Goal: Communication & Community: Share content

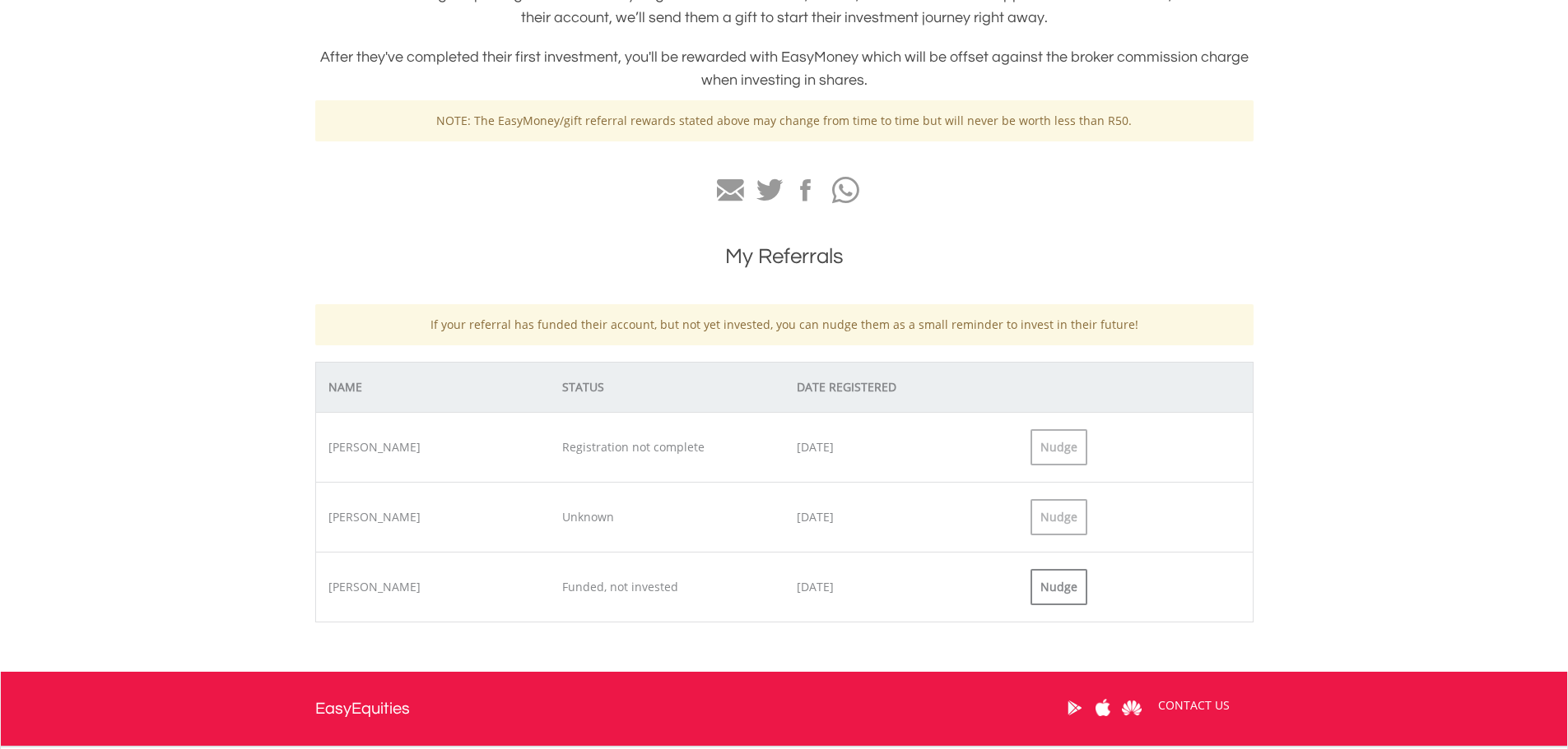
scroll to position [411, 0]
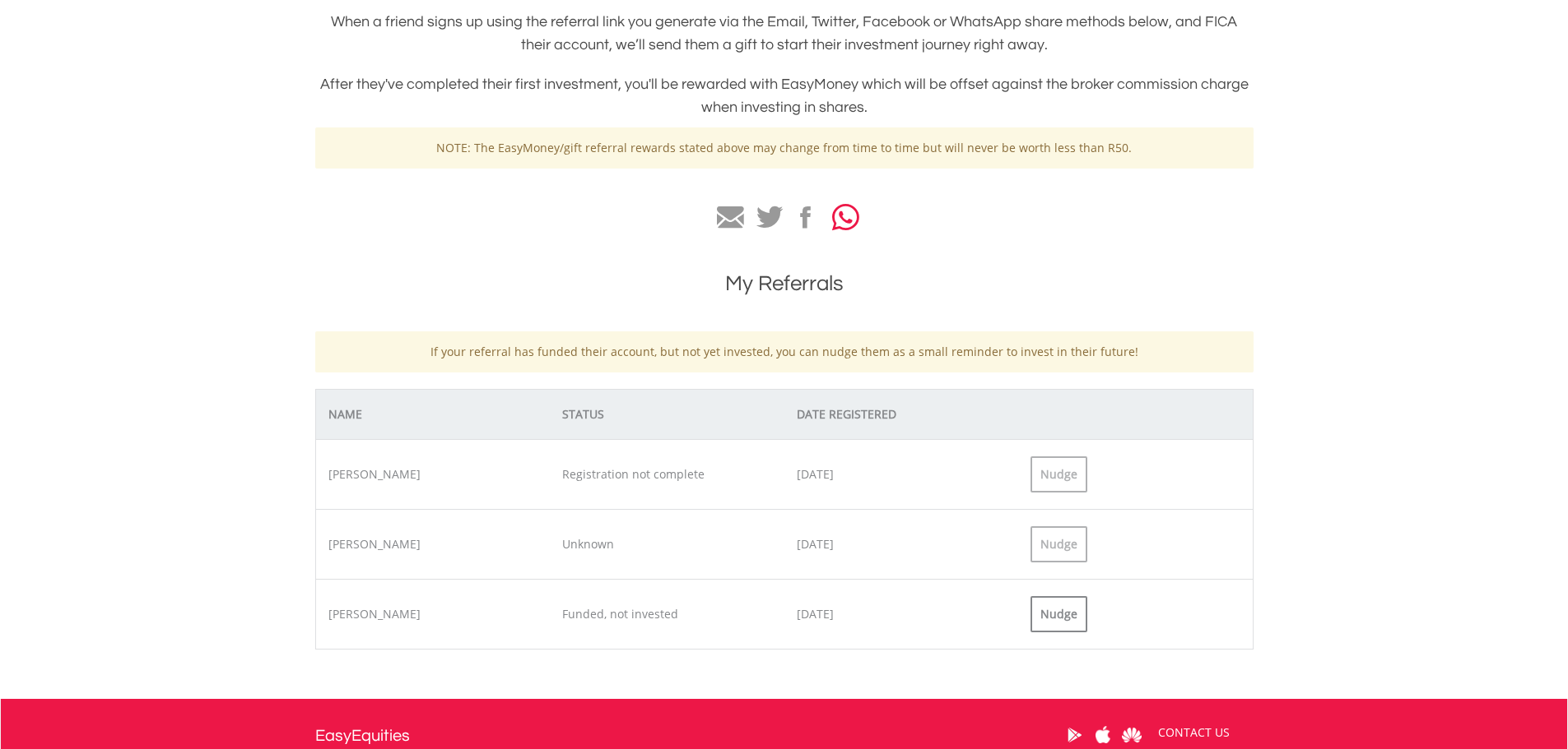
click at [857, 224] on icon "button" at bounding box center [845, 217] width 27 height 31
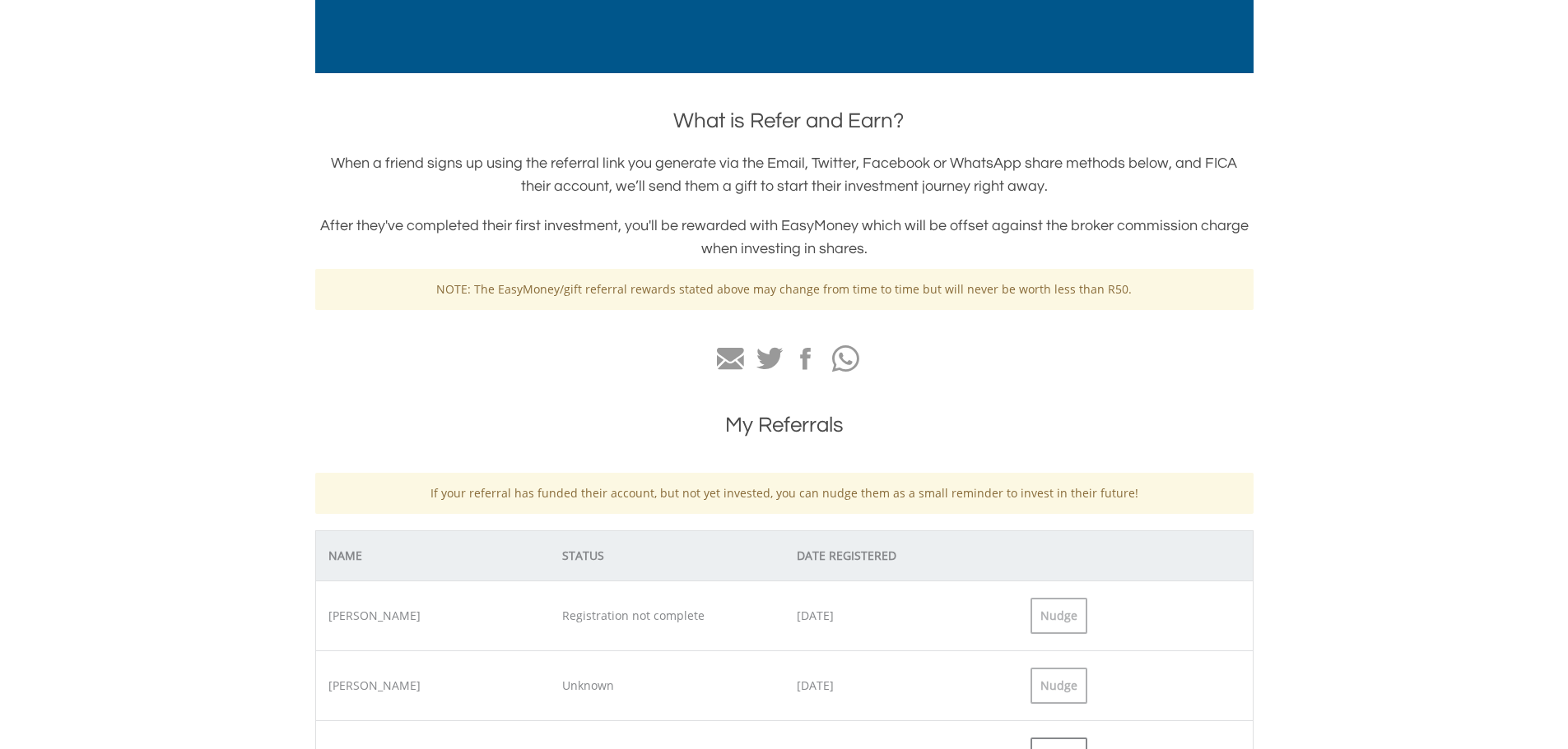
scroll to position [0, 0]
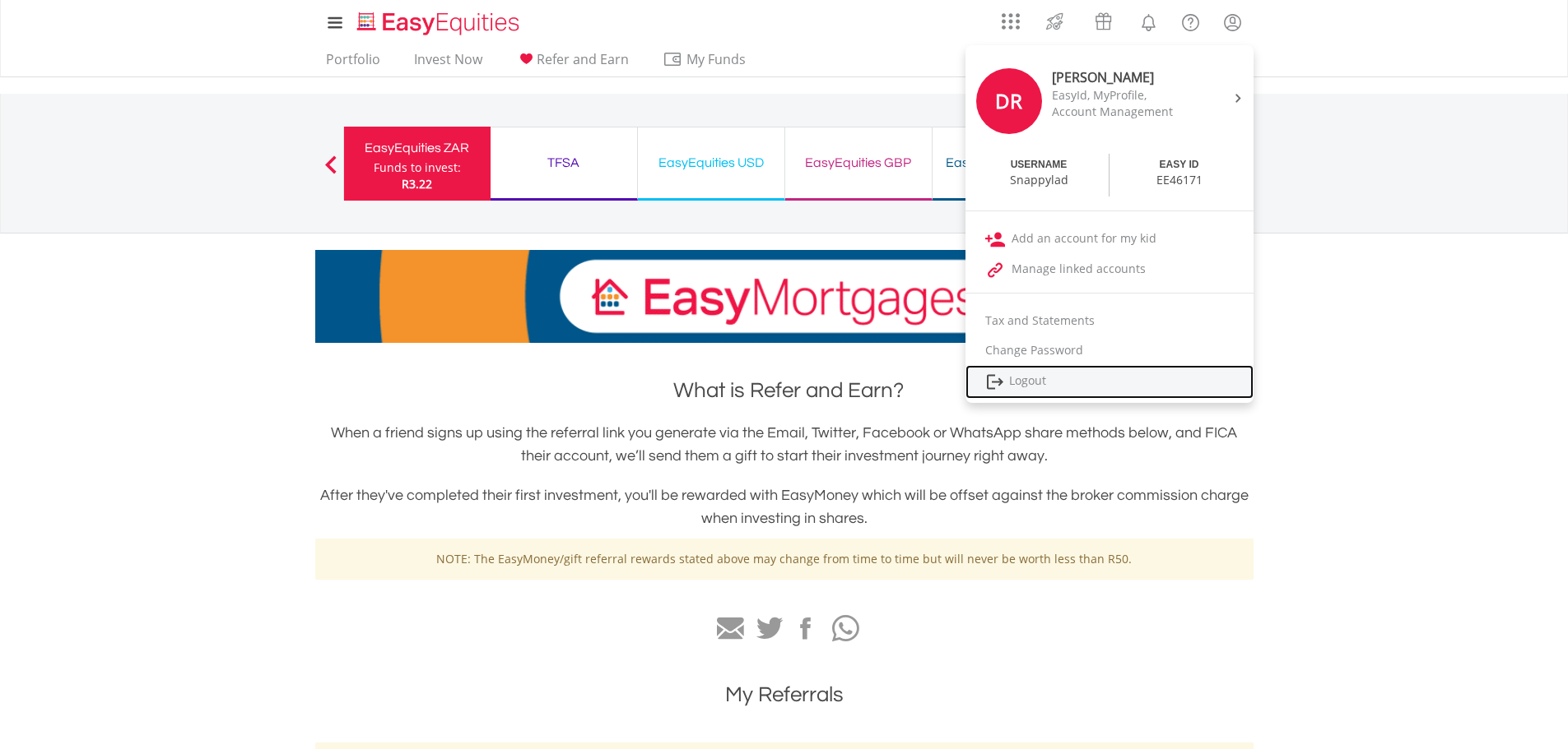
click at [1040, 369] on link "Logout" at bounding box center [1108, 382] width 288 height 34
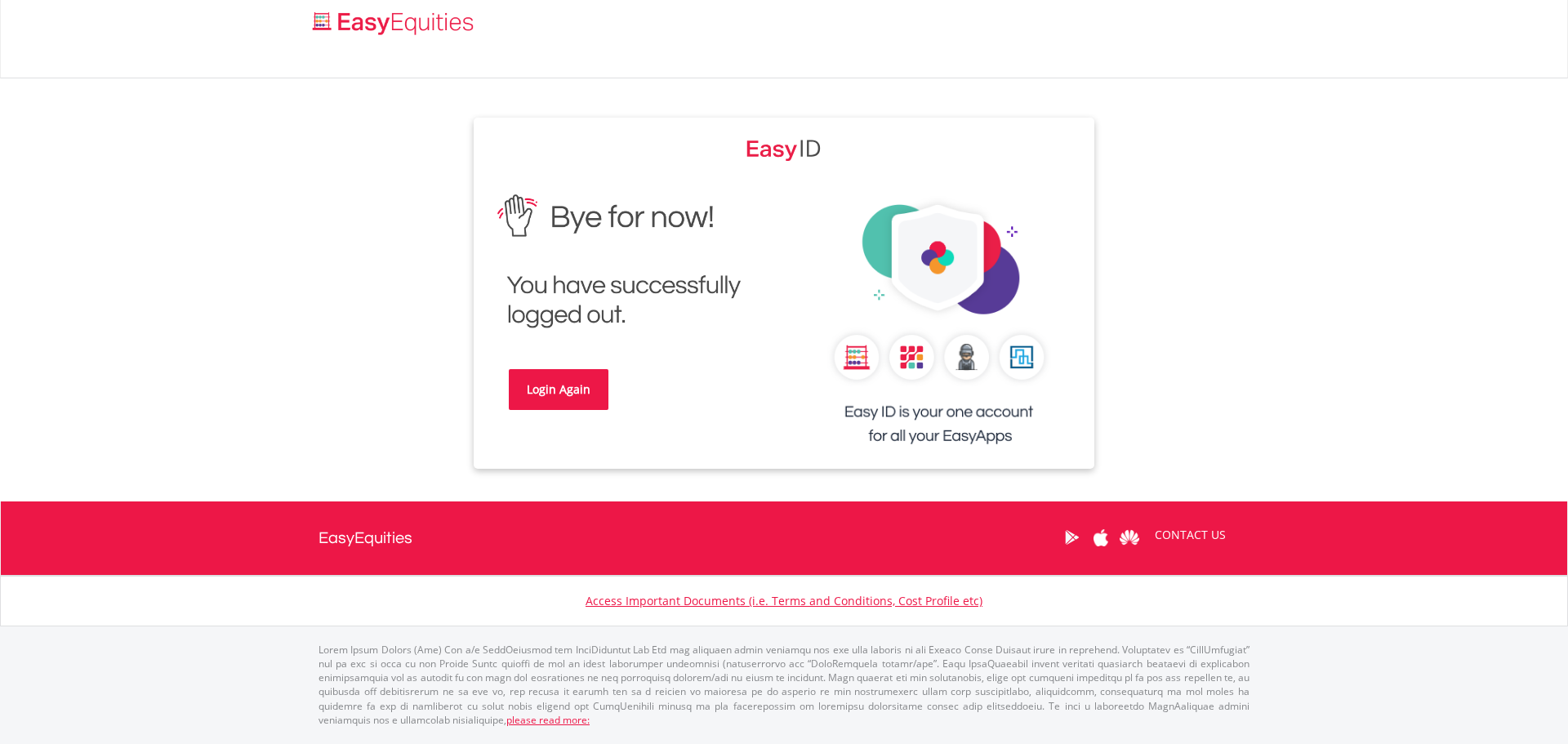
drag, startPoint x: 461, startPoint y: 384, endPoint x: 544, endPoint y: 382, distance: 83.0
click at [468, 382] on div "Login Again" at bounding box center [784, 294] width 930 height 352
click at [574, 382] on link "Login Again" at bounding box center [558, 390] width 99 height 41
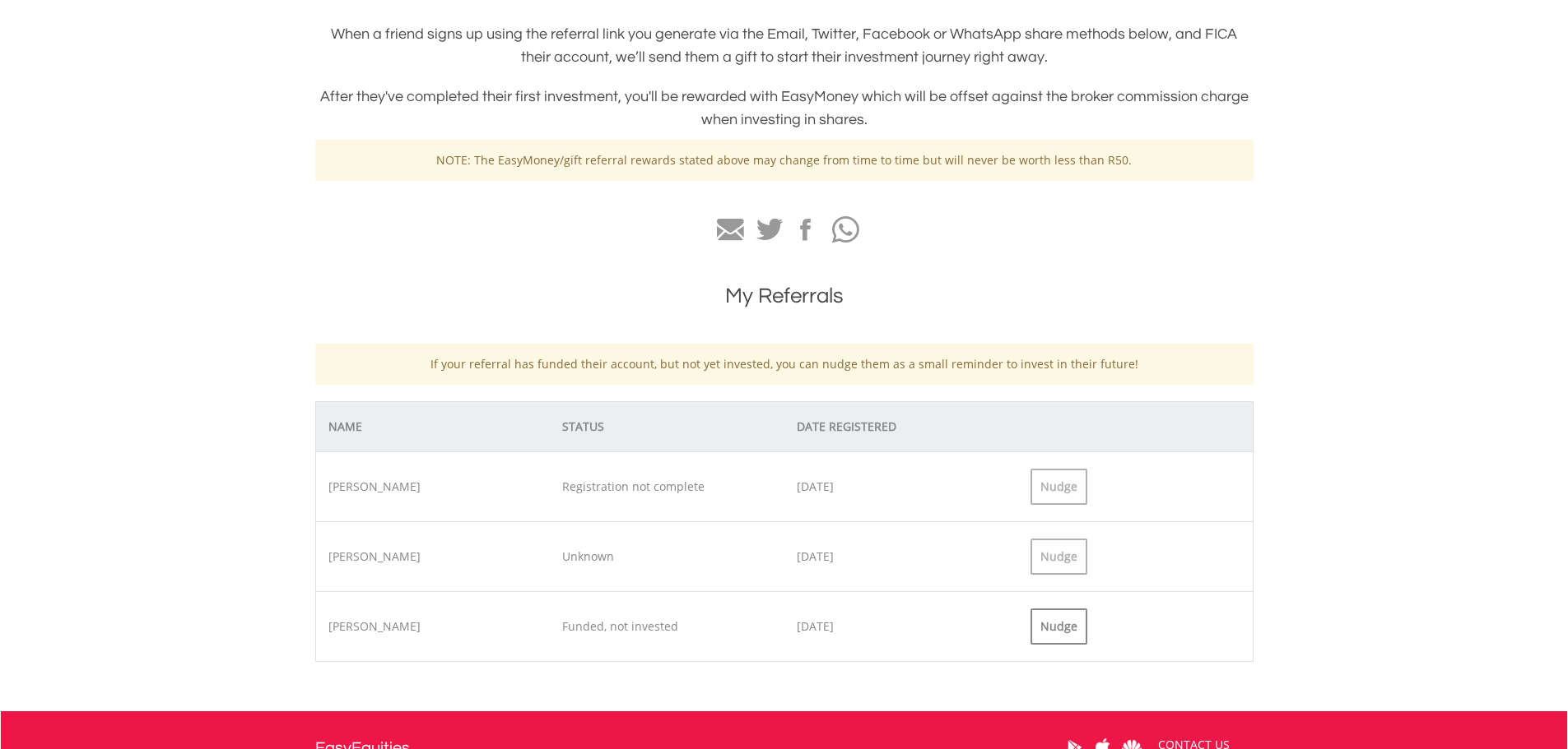
scroll to position [493, 0]
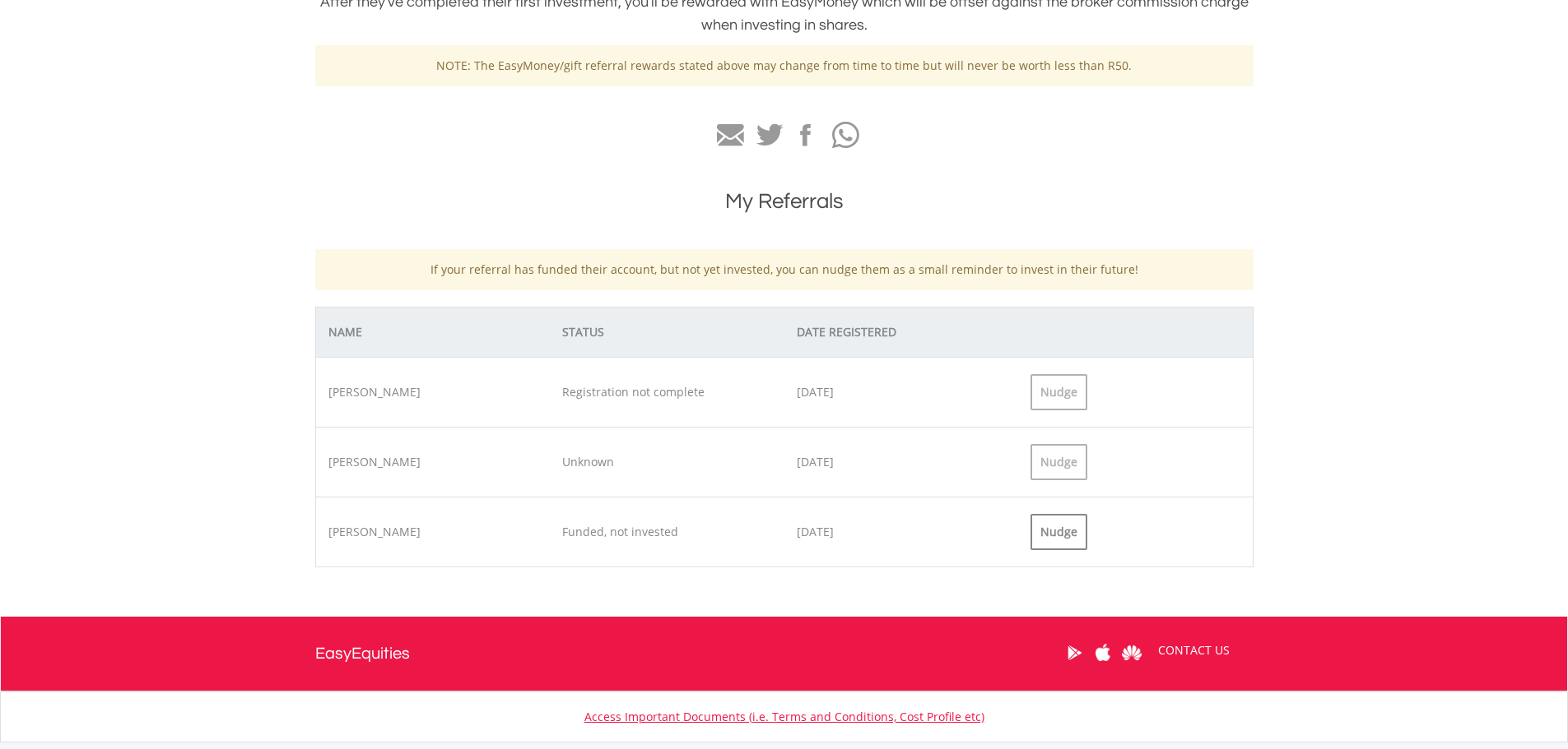
click at [346, 517] on div "[PERSON_NAME] Funded, not invested [DATE] Nudge" at bounding box center [783, 533] width 938 height 71
click at [392, 551] on div "[PERSON_NAME] Funded, not invested [DATE] Nudge" at bounding box center [783, 533] width 938 height 71
click at [631, 516] on div "[PERSON_NAME] Funded, not invested [DATE] Nudge" at bounding box center [783, 533] width 938 height 71
